Goal: Task Accomplishment & Management: Manage account settings

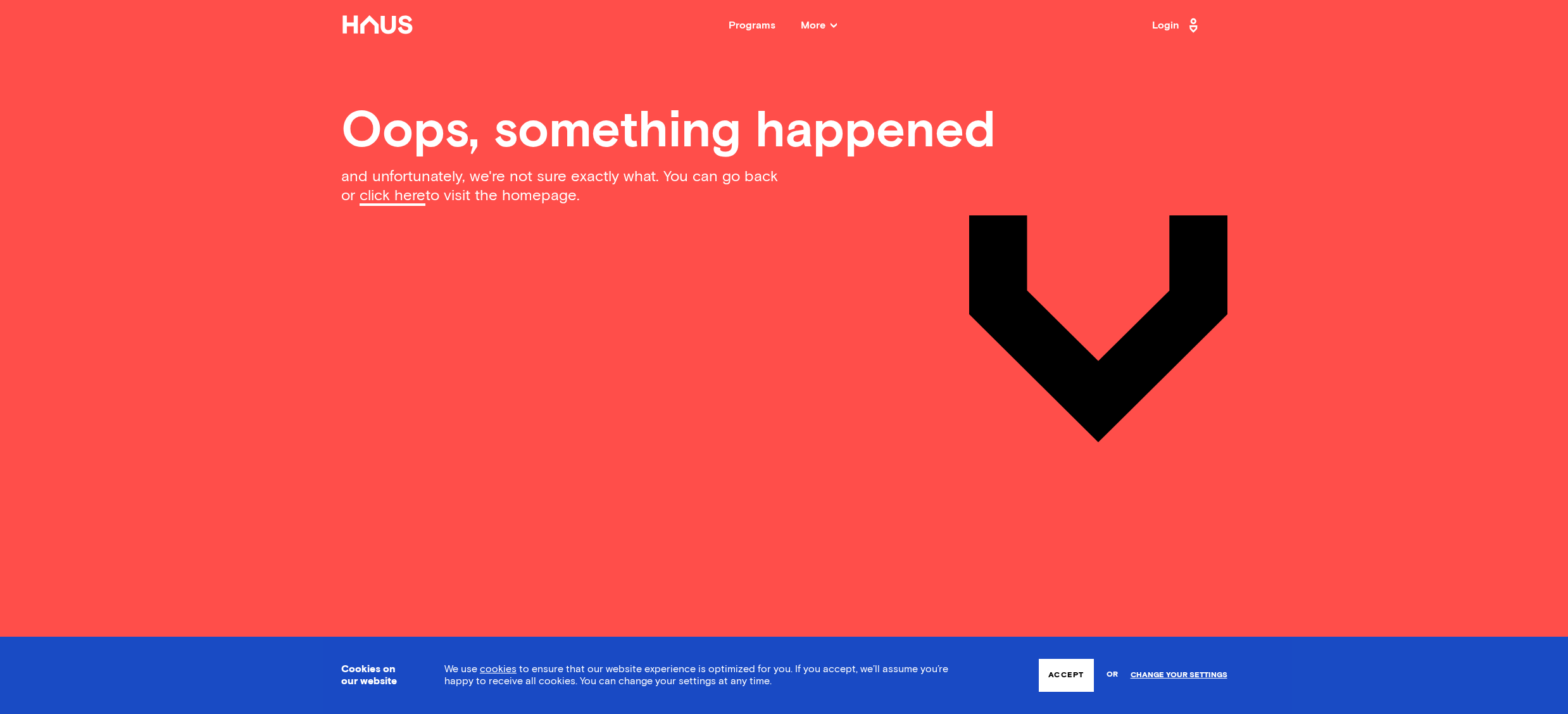
click at [403, 198] on link "click here" at bounding box center [392, 197] width 66 height 18
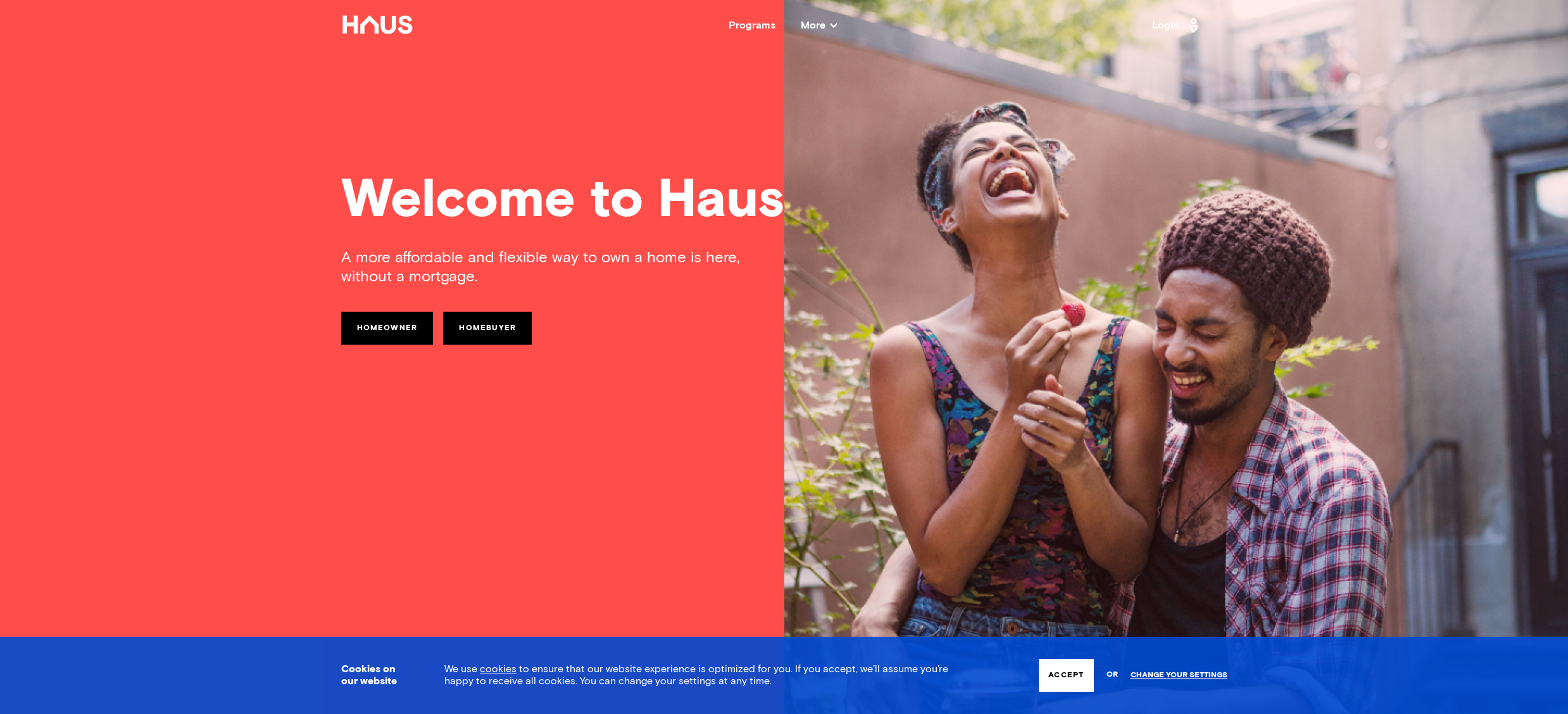
click at [399, 323] on link "Homeowner" at bounding box center [388, 328] width 93 height 33
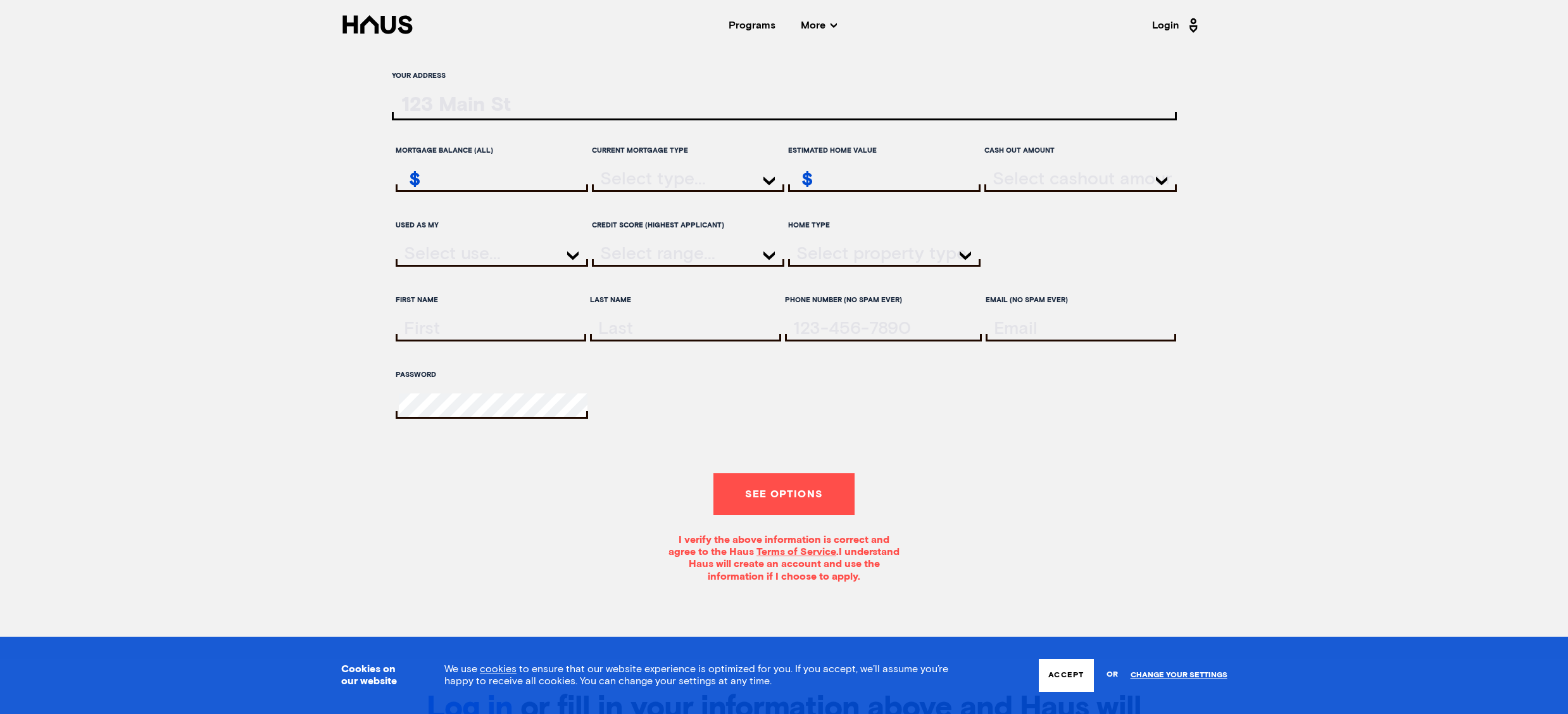
type input "matt@creativewest.co"
click at [504, 111] on input "ratesLocationInput" at bounding box center [784, 108] width 785 height 26
click at [824, 23] on span "More" at bounding box center [819, 25] width 36 height 10
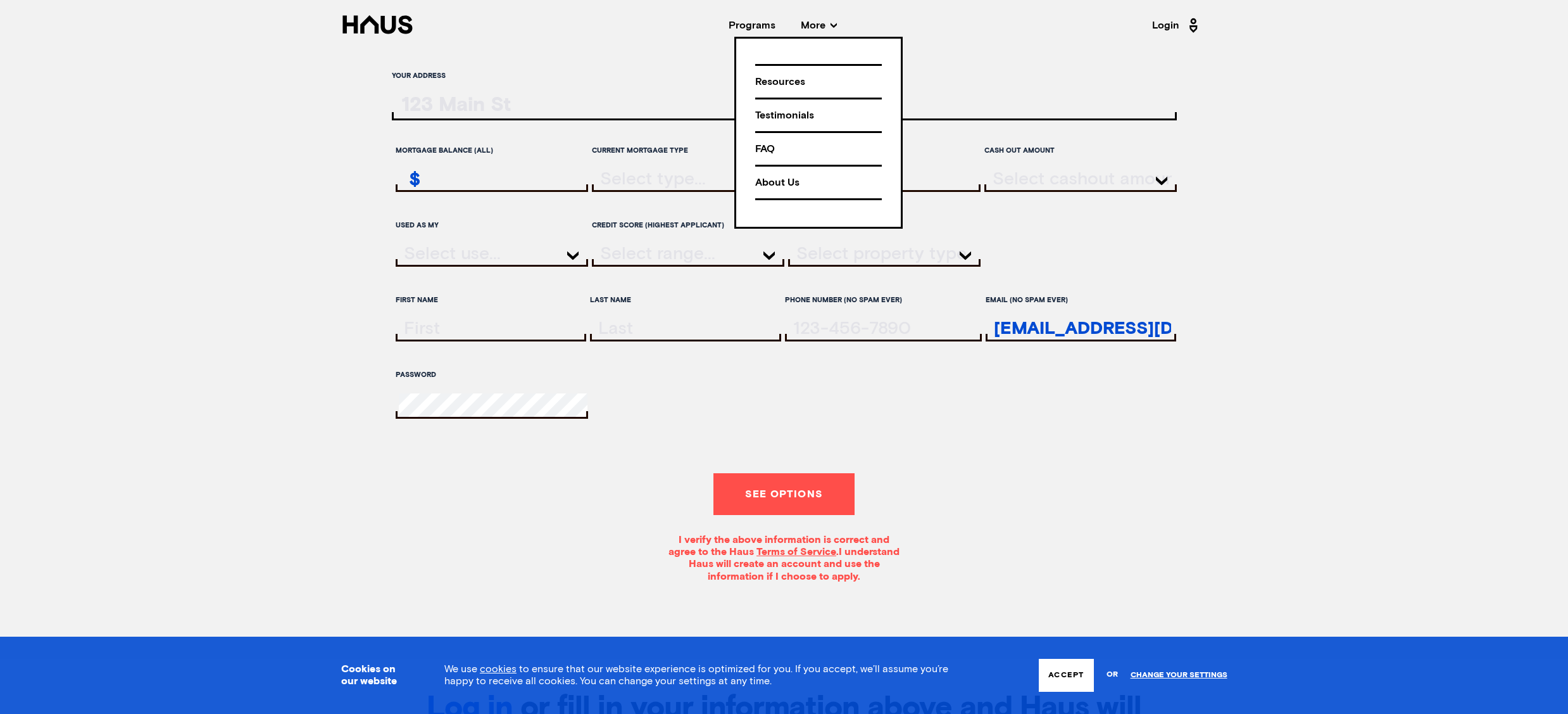
click at [1161, 28] on link "Login" at bounding box center [1177, 25] width 49 height 20
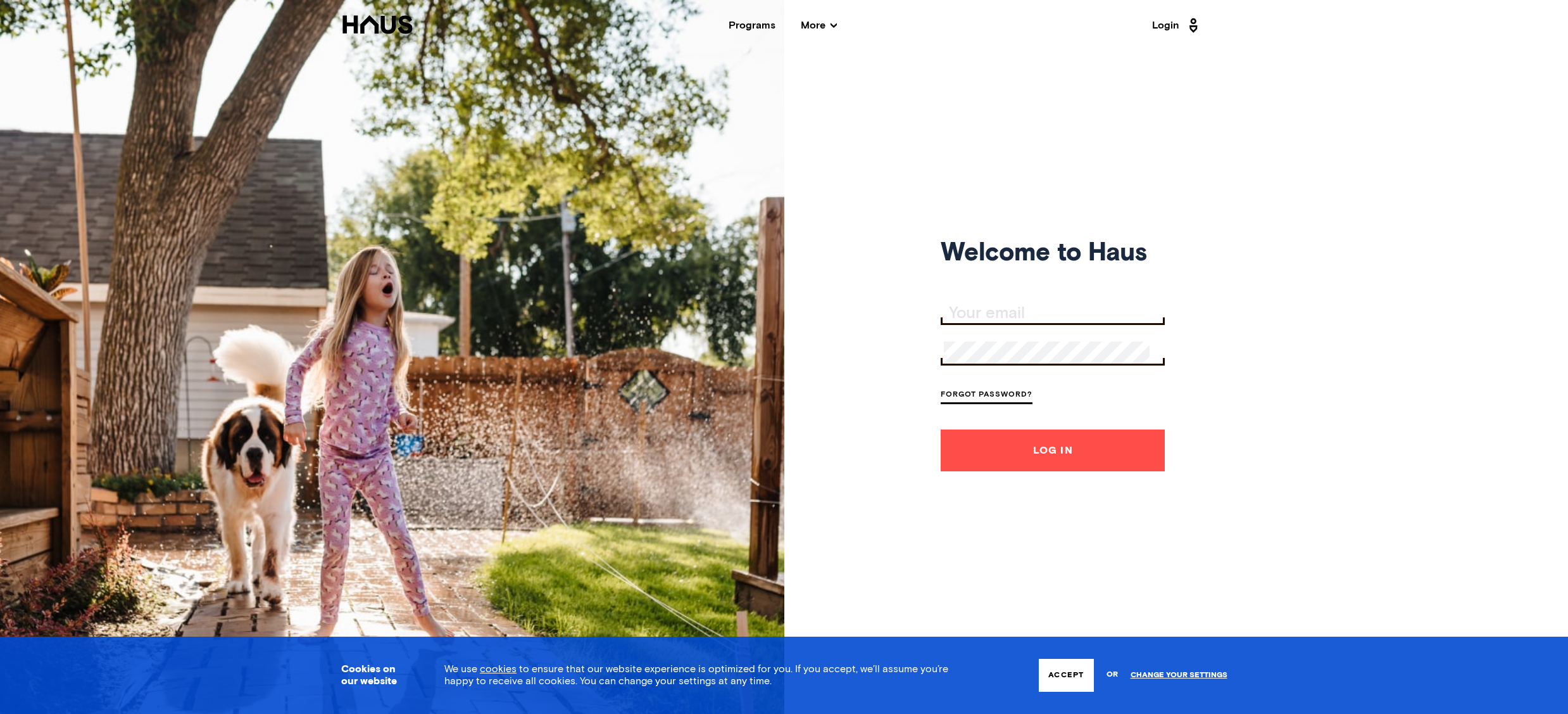
type input "matt@creativewest.co"
click at [1019, 471] on button "Log In" at bounding box center [1053, 450] width 224 height 41
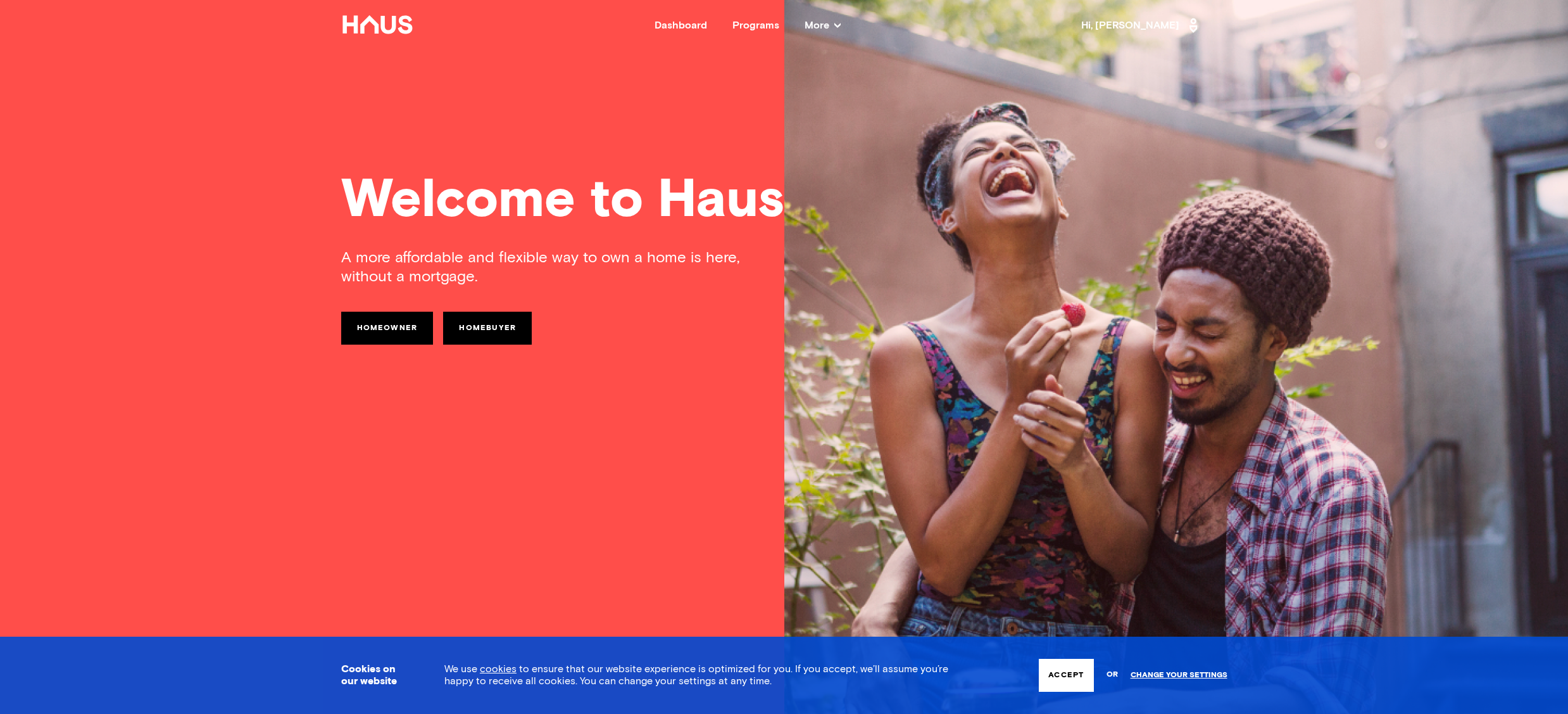
click at [707, 21] on div "Dashboard" at bounding box center [681, 25] width 53 height 10
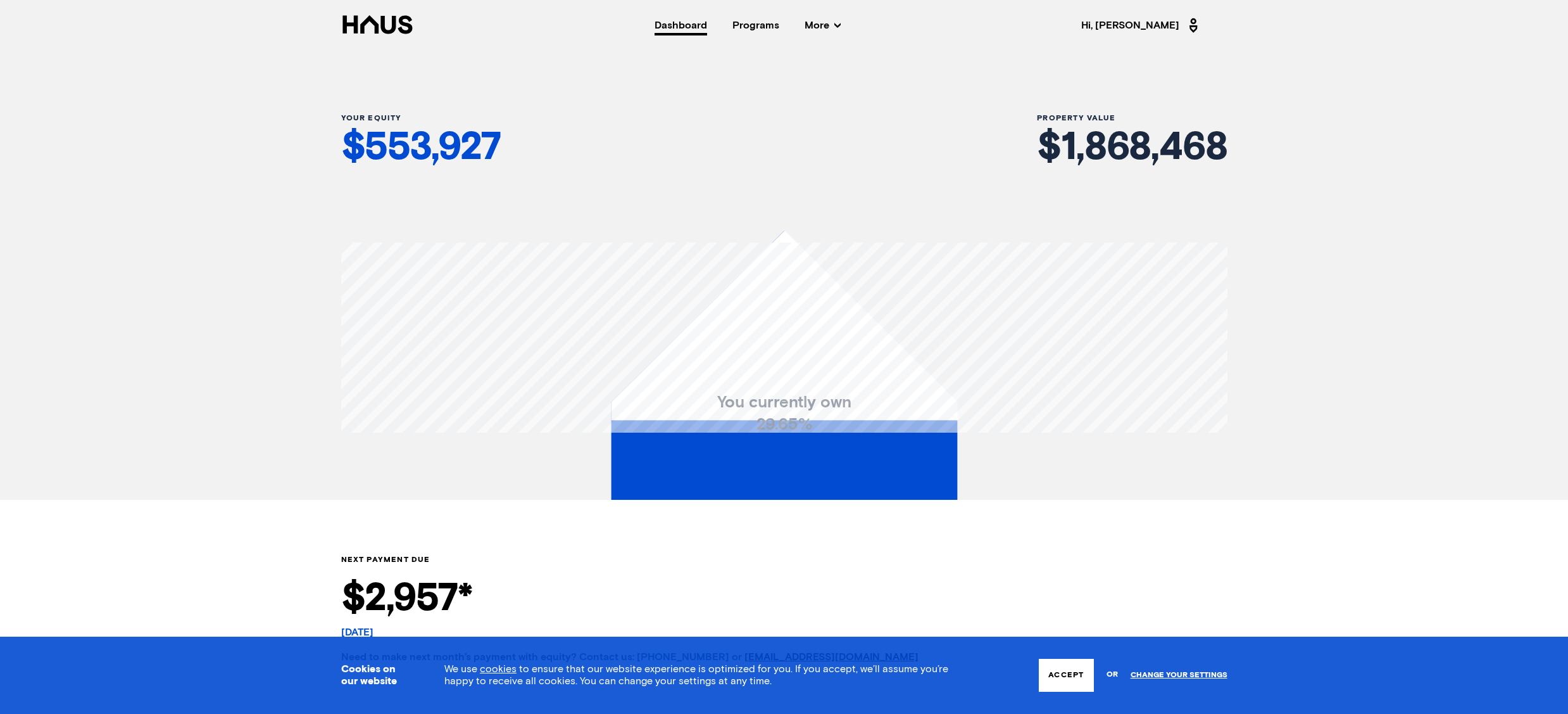
click at [780, 26] on div "Programs" at bounding box center [756, 25] width 47 height 10
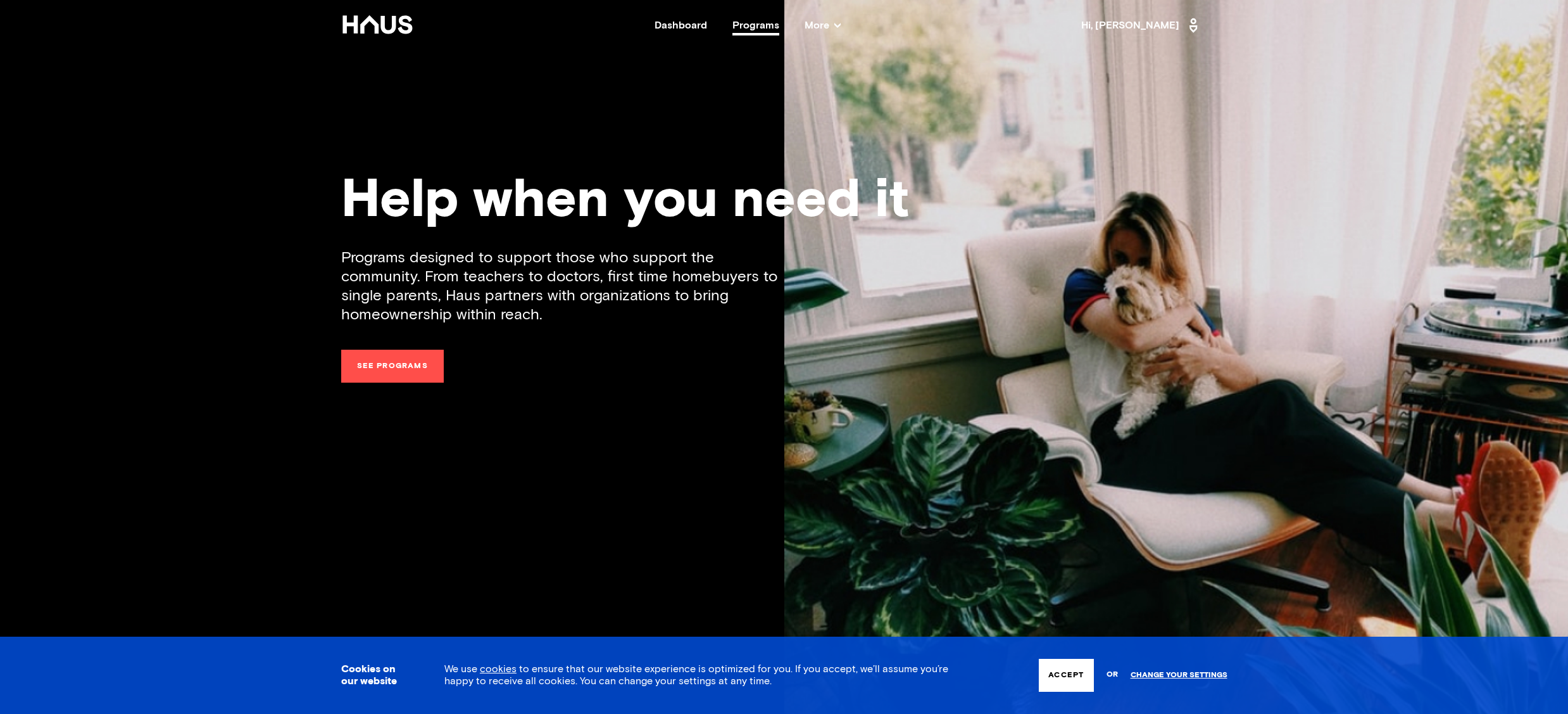
click at [829, 21] on span "More" at bounding box center [823, 25] width 36 height 10
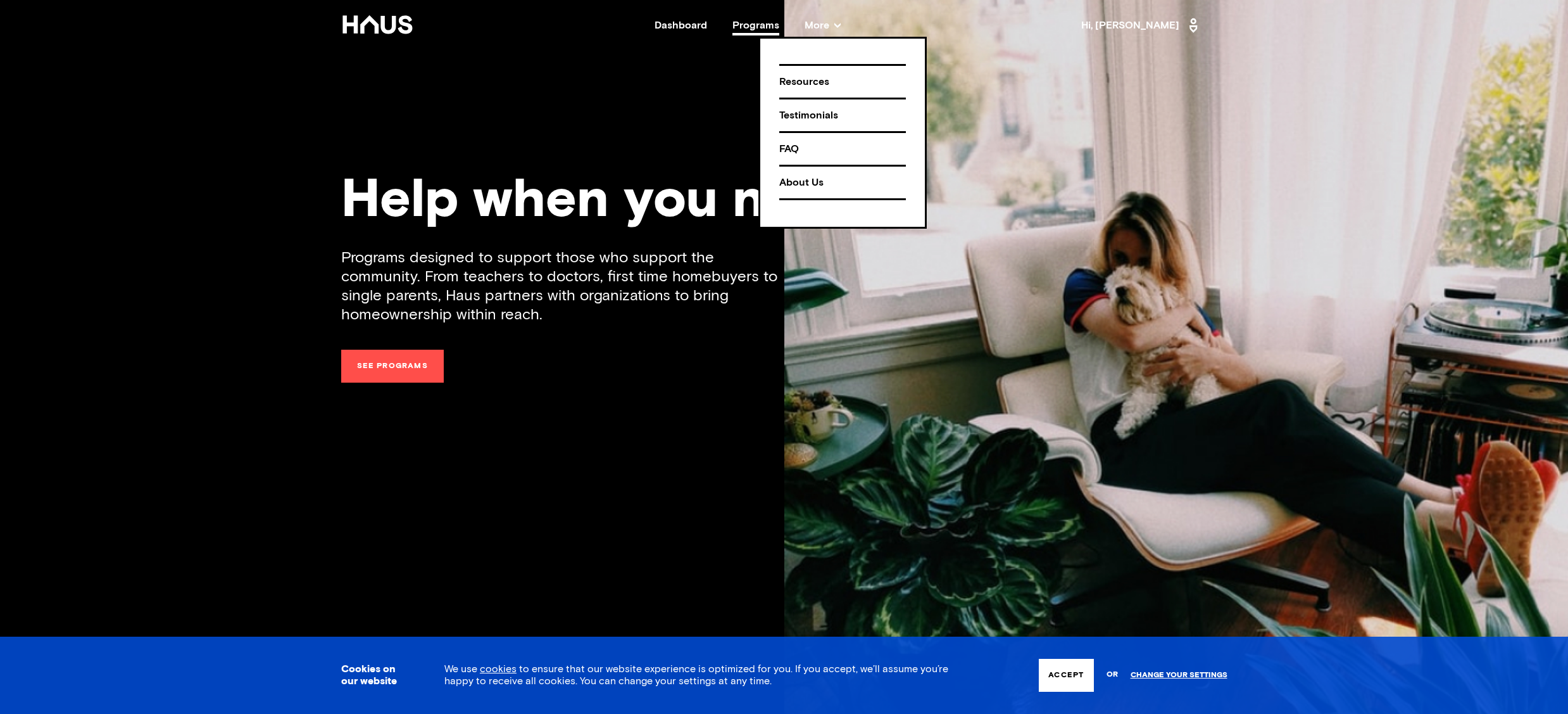
click at [707, 28] on div "Dashboard" at bounding box center [681, 25] width 53 height 10
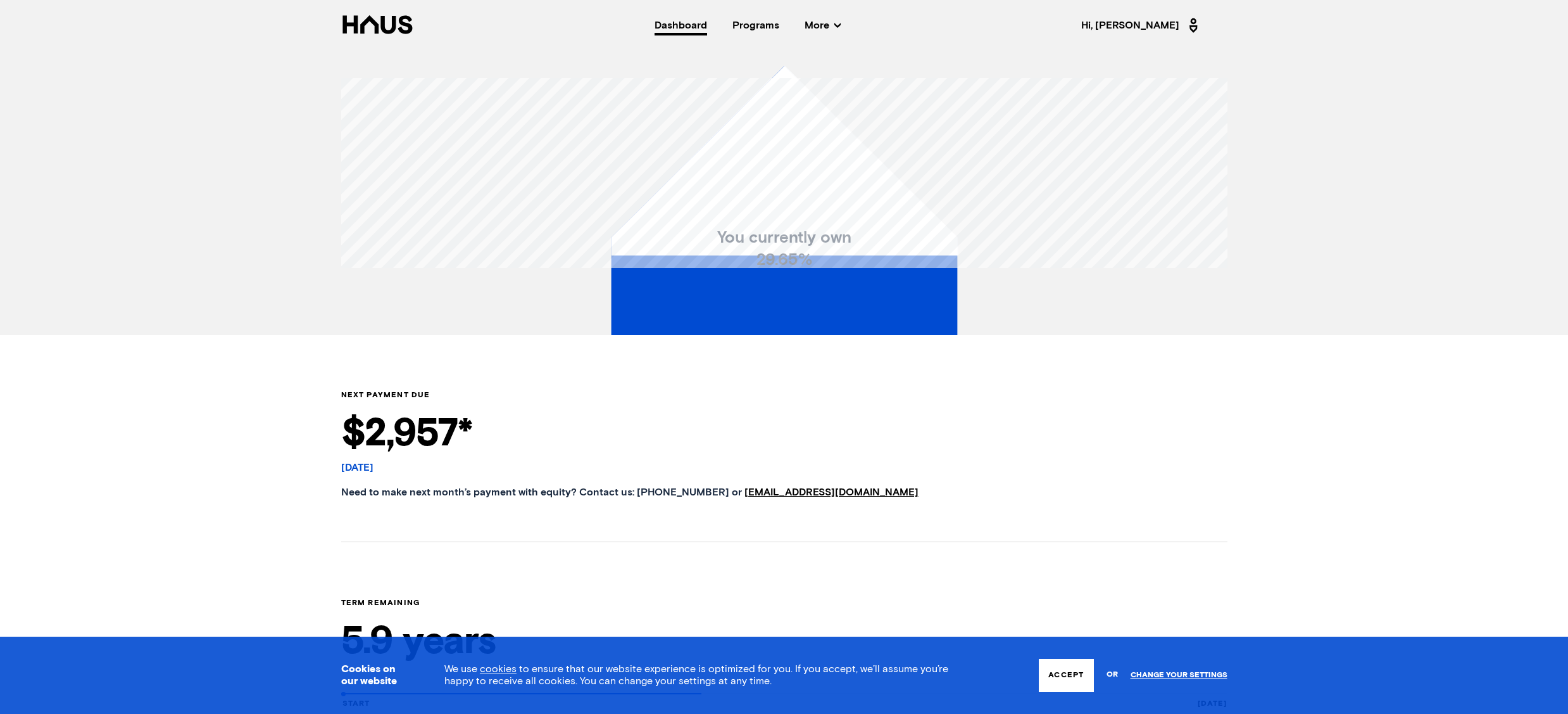
scroll to position [180, 0]
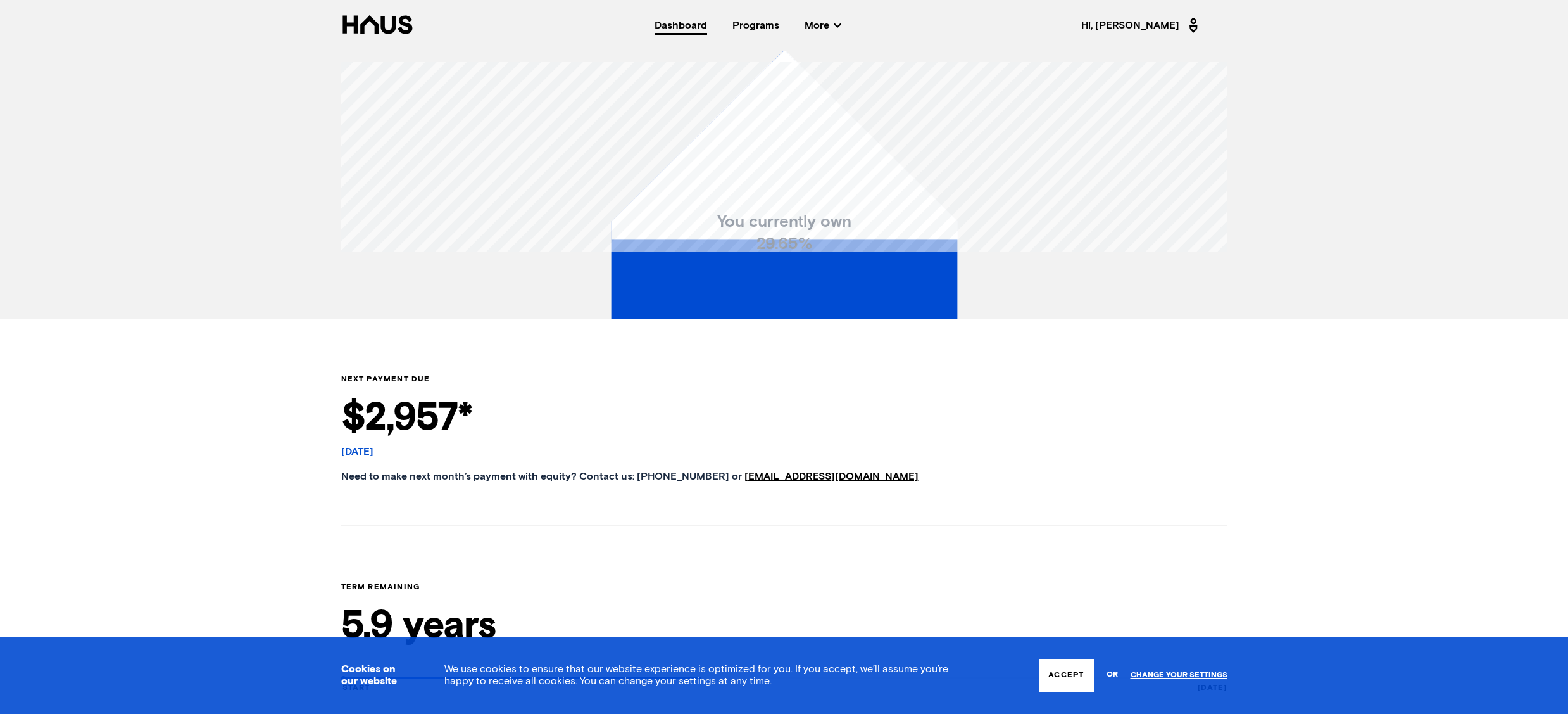
click at [862, 184] on div "Your Equity $ 553,927 Property Value $ 1,868,468 You currently own 29.65 %" at bounding box center [784, 95] width 1013 height 449
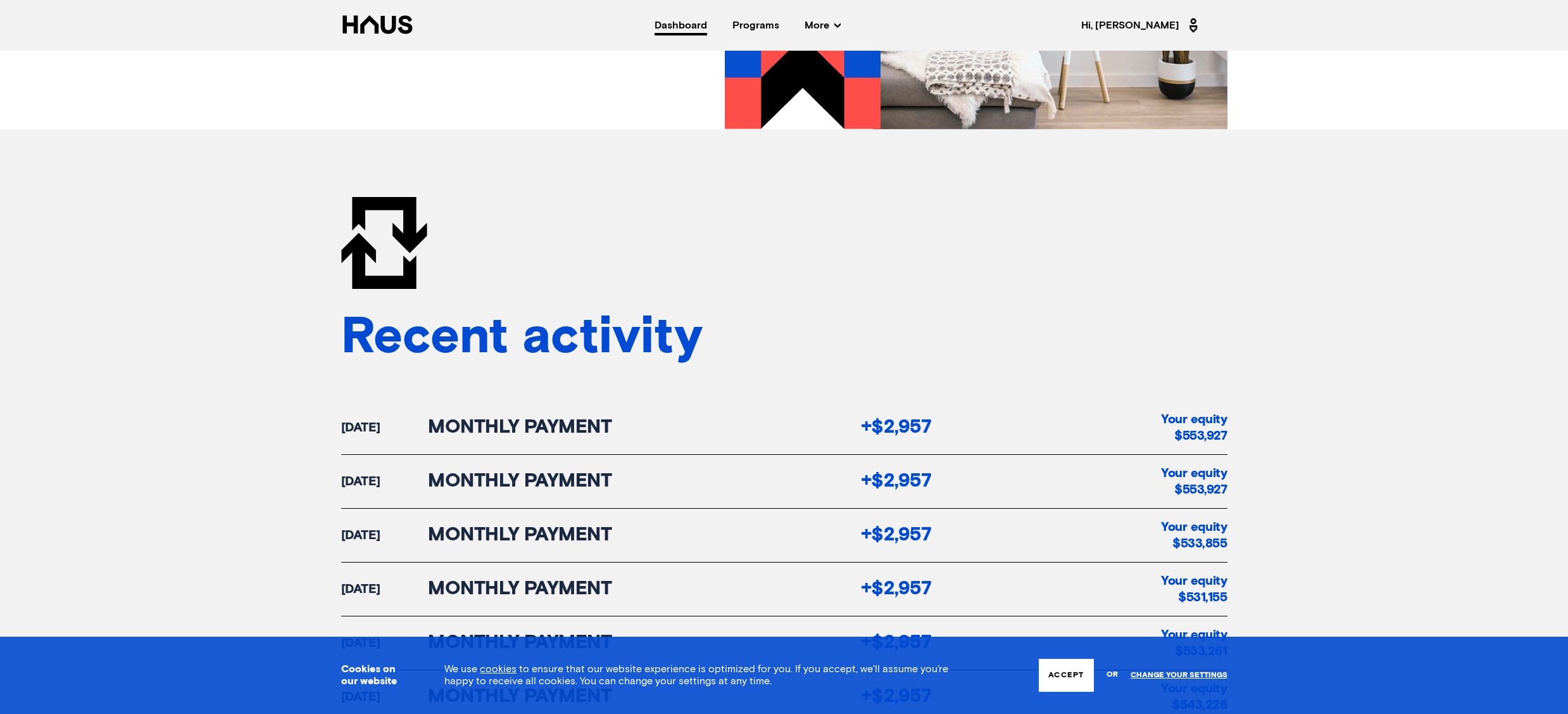
scroll to position [1855, 0]
